Goal: Contribute content: Add original content to the website for others to see

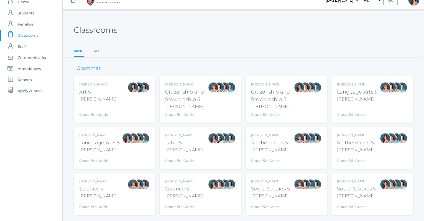
scroll to position [23, 0]
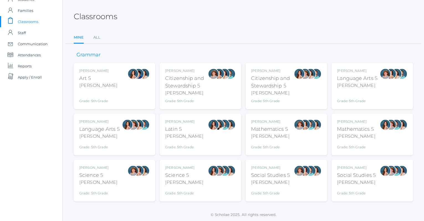
click at [108, 133] on div "Salazar" at bounding box center [99, 136] width 40 height 7
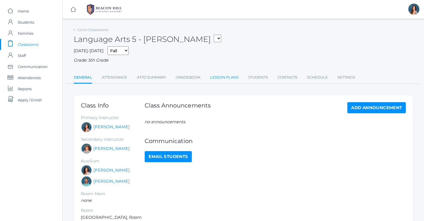
click at [222, 78] on link "Lesson Plans" at bounding box center [224, 77] width 29 height 11
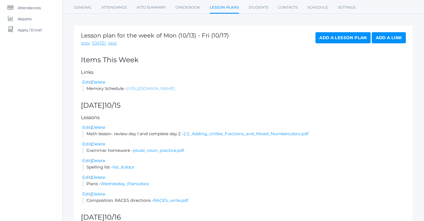
scroll to position [51, 0]
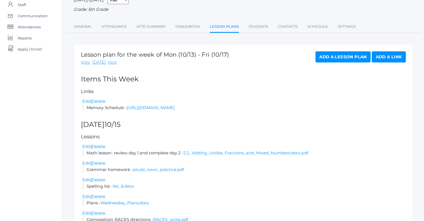
click at [318, 59] on link "Add a Lesson Plan" at bounding box center [343, 56] width 55 height 11
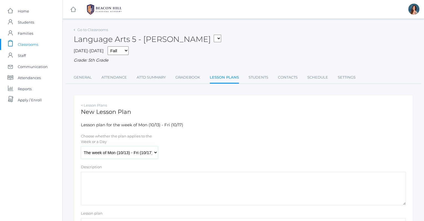
select select "2025-10-16"
click option "[DATE] (10/16)" at bounding box center [0, 0] width 0 height 0
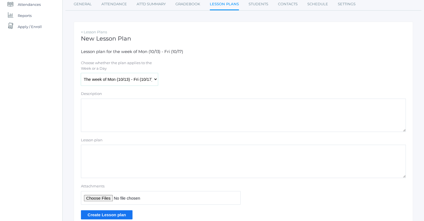
scroll to position [98, 0]
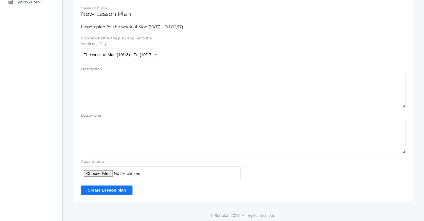
click at [96, 126] on textarea "Lesson plan" at bounding box center [243, 136] width 325 height 33
type textarea "Read Magician's Nephew ch. 12-13"
click at [93, 190] on input "Create Lesson plan" at bounding box center [107, 189] width 52 height 9
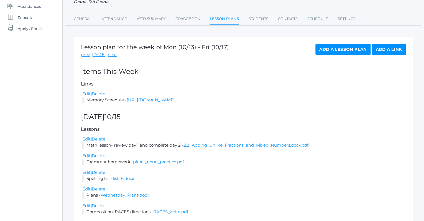
scroll to position [12, 0]
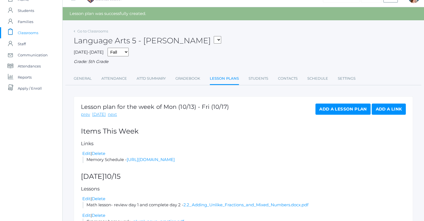
click at [347, 110] on link "Add a Lesson Plan" at bounding box center [343, 108] width 55 height 11
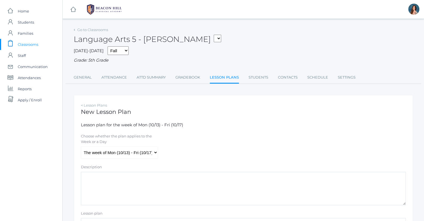
scroll to position [98, 0]
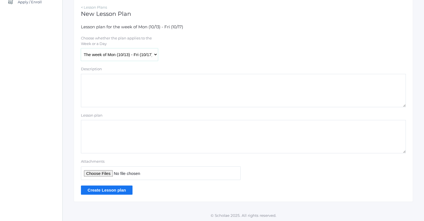
select select "2025-10-16"
click option "[DATE] (10/16)" at bounding box center [0, 0] width 0 height 0
click at [86, 125] on textarea "Lesson plan" at bounding box center [243, 136] width 325 height 33
type textarea "Writing Rhetoric p."
click at [100, 187] on input "Create Lesson plan" at bounding box center [107, 189] width 52 height 9
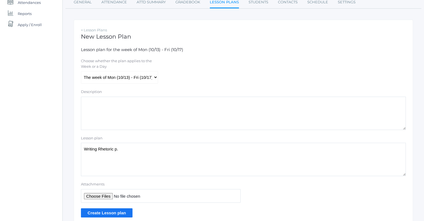
scroll to position [0, 0]
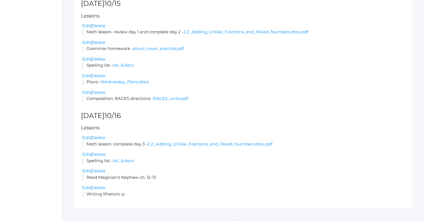
scroll to position [198, 0]
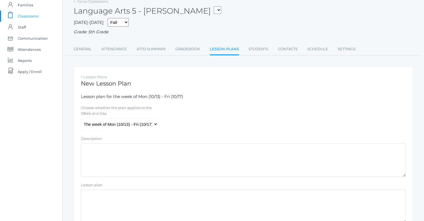
scroll to position [98, 0]
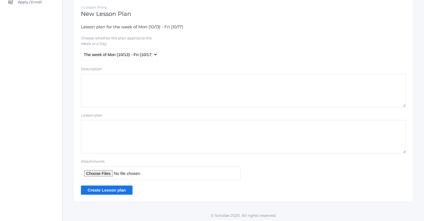
click at [86, 120] on textarea "Lesson plan" at bounding box center [243, 136] width 325 height 33
type textarea "Plural nouns quiz"
select select "[DATE]"
click option "[DATE] (10/17)" at bounding box center [0, 0] width 0 height 0
click at [94, 174] on input "Attachments" at bounding box center [161, 173] width 160 height 14
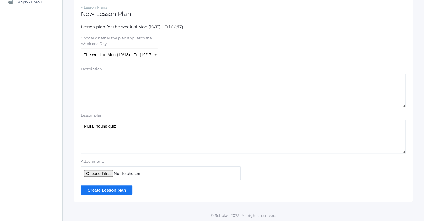
type input "C:\fakepath\plural noun quiz.pdf"
click at [100, 190] on input "Create Lesson plan" at bounding box center [107, 189] width 52 height 9
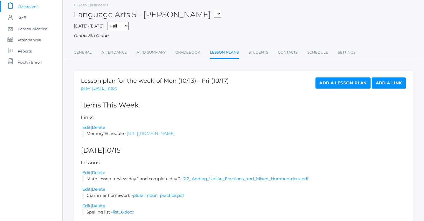
scroll to position [41, 0]
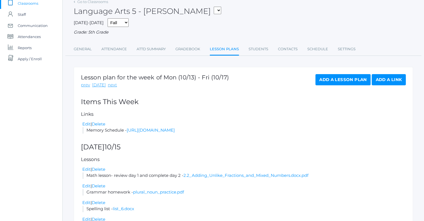
click at [329, 74] on link "Add a Lesson Plan" at bounding box center [343, 79] width 55 height 11
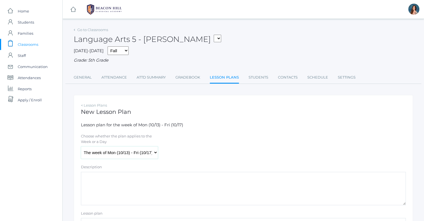
select select "[DATE]"
click option "[DATE] (10/17)" at bounding box center [0, 0] width 0 height 0
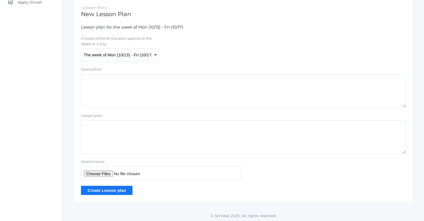
scroll to position [98, 0]
click at [89, 128] on textarea "Lesson plan" at bounding box center [243, 136] width 325 height 33
type textarea "S"
click at [138, 126] on textarea "Geography: Label and color the countries of north and [GEOGRAPHIC_DATA] America" at bounding box center [243, 136] width 325 height 33
click at [137, 125] on textarea "Geography: Label and color (different colors) the countries of north and Cenral…" at bounding box center [243, 136] width 325 height 33
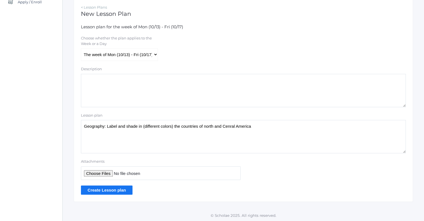
click at [210, 125] on textarea "Geography: Label and shade in (different colors) the countries of north and Cen…" at bounding box center [243, 136] width 325 height 33
click at [235, 126] on textarea "Geography: Label and shade in (different colors) the countries of North and Cen…" at bounding box center [243, 136] width 325 height 33
click at [261, 125] on textarea "Geography: Label and shade in (different colors) the countries of North and [GE…" at bounding box center [243, 136] width 325 height 33
type textarea "Geography: Label and shade in (different colors) the countries of North and [GE…"
click at [94, 172] on input "Attachments" at bounding box center [161, 173] width 160 height 14
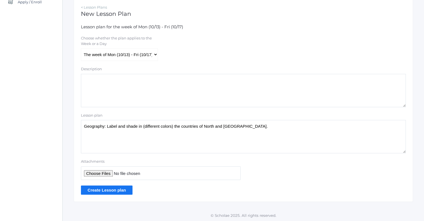
type input "C:\fakepath\north-america-countries.pdf"
click at [98, 188] on input "Create Lesson plan" at bounding box center [107, 189] width 52 height 9
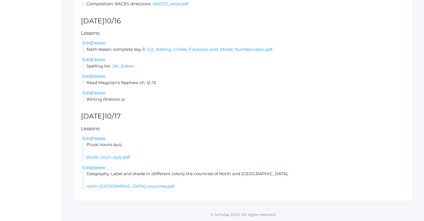
scroll to position [280, 0]
click at [85, 170] on link "Edit" at bounding box center [86, 167] width 8 height 5
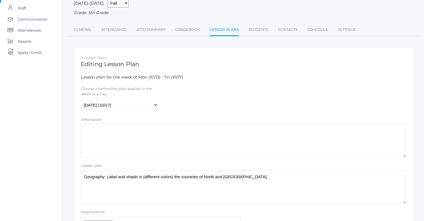
scroll to position [123, 0]
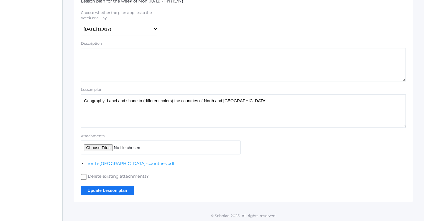
click at [89, 148] on input "Attachments" at bounding box center [161, 147] width 160 height 14
type input "C:\fakepath\north-america-countries-labeled.pdf"
click at [108, 189] on input "Update Lesson plan" at bounding box center [107, 190] width 53 height 9
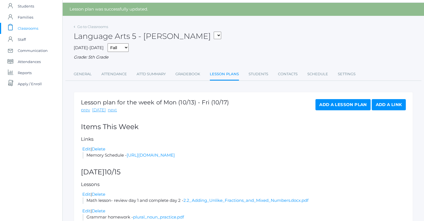
scroll to position [7, 0]
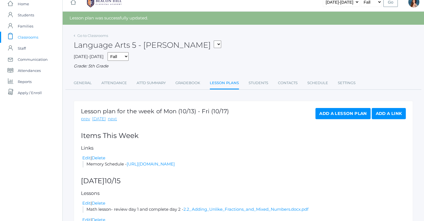
click at [336, 110] on link "Add a Lesson Plan" at bounding box center [343, 113] width 55 height 11
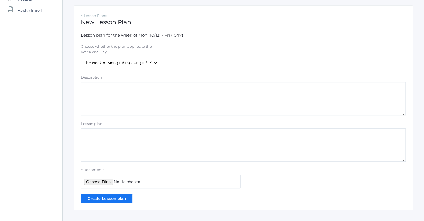
scroll to position [92, 0]
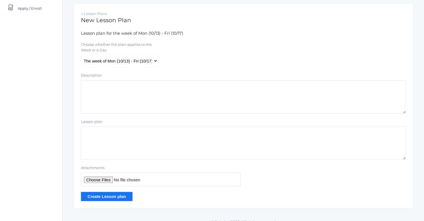
click at [111, 138] on textarea "Lesson plan" at bounding box center [243, 142] width 325 height 33
click at [103, 132] on textarea "Science: students will be doing an in-class experiment." at bounding box center [243, 142] width 325 height 33
type textarea "Science: Students will be doing an in-class experiment."
click at [107, 197] on input "Create Lesson plan" at bounding box center [107, 196] width 52 height 9
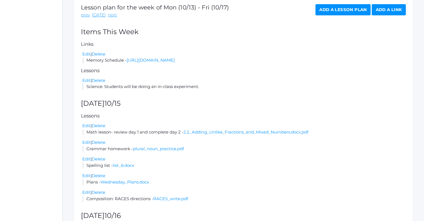
scroll to position [110, 0]
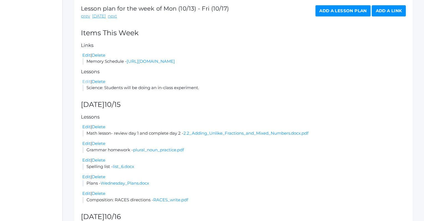
click at [87, 84] on link "Edit" at bounding box center [86, 81] width 8 height 5
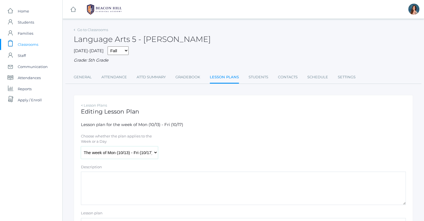
select select "2025-10-17"
click option "[DATE] (10/17)" at bounding box center [0, 0] width 0 height 0
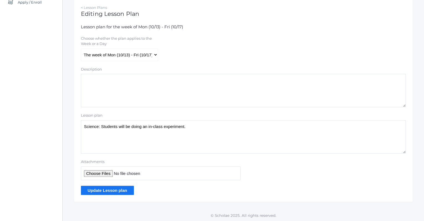
click at [109, 192] on input "Update Lesson plan" at bounding box center [107, 190] width 53 height 9
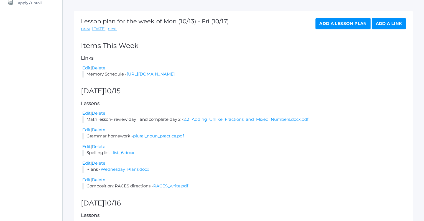
scroll to position [60, 0]
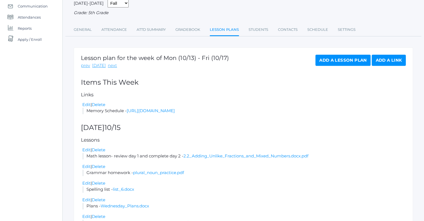
click at [326, 59] on link "Add a Lesson Plan" at bounding box center [343, 60] width 55 height 11
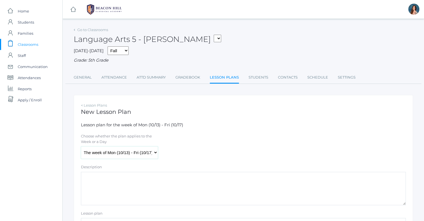
select select "2025-10-17"
click option "Friday (10/17)" at bounding box center [0, 0] width 0 height 0
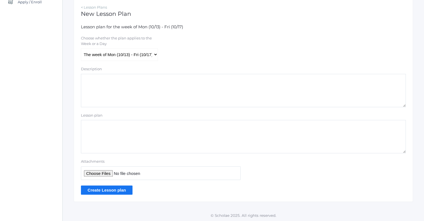
click at [102, 126] on textarea "Lesson plan" at bounding box center [243, 136] width 325 height 33
type textarea "Writing Rhetoric p."
click at [96, 187] on input "Create Lesson plan" at bounding box center [107, 189] width 52 height 9
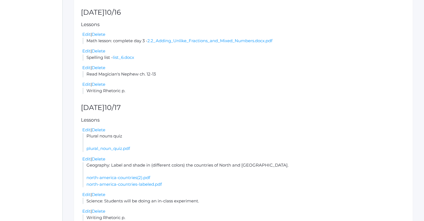
scroll to position [169, 0]
